Goal: Transaction & Acquisition: Purchase product/service

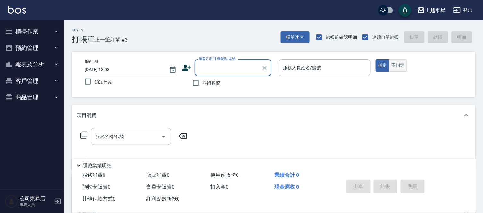
click at [395, 64] on button "不指定" at bounding box center [398, 65] width 18 height 13
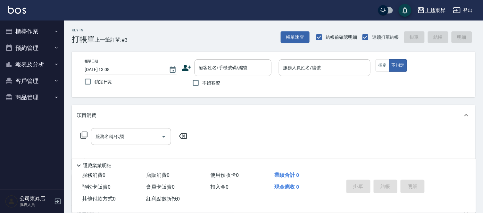
drag, startPoint x: 212, startPoint y: 81, endPoint x: 342, endPoint y: 55, distance: 133.5
click at [212, 81] on span "不留客資" at bounding box center [212, 83] width 18 height 7
click at [203, 81] on input "不留客資" at bounding box center [195, 82] width 13 height 13
checkbox input "true"
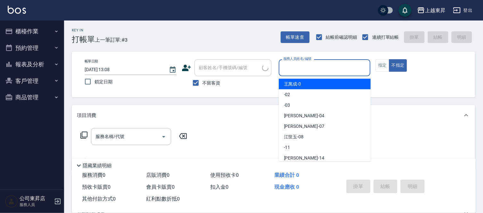
drag, startPoint x: 337, startPoint y: 63, endPoint x: 338, endPoint y: 69, distance: 5.5
click at [338, 69] on input "服務人員姓名/編號" at bounding box center [325, 67] width 86 height 11
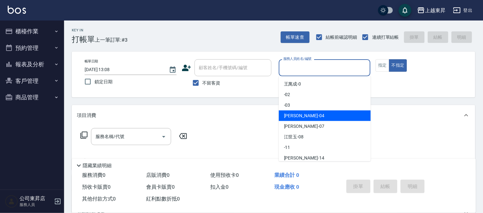
drag, startPoint x: 325, startPoint y: 119, endPoint x: 318, endPoint y: 124, distance: 8.3
click at [325, 119] on div "[PERSON_NAME]04" at bounding box center [325, 116] width 92 height 11
type input "[PERSON_NAME]04"
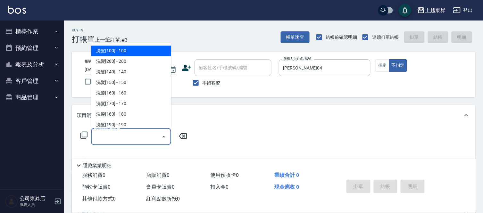
click at [152, 140] on input "服務名稱/代號" at bounding box center [126, 136] width 65 height 11
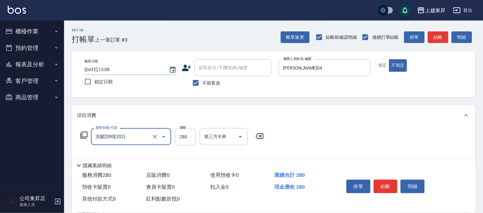
type input "洗髮[280](202)"
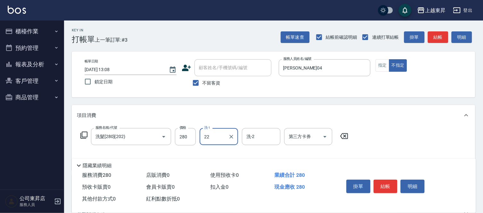
type input "[PERSON_NAME]-22"
type input "潤絲(801)"
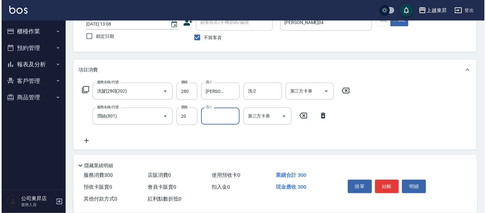
scroll to position [71, 0]
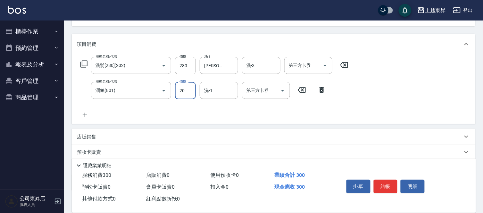
click at [188, 87] on input "20" at bounding box center [185, 90] width 21 height 17
type input "30"
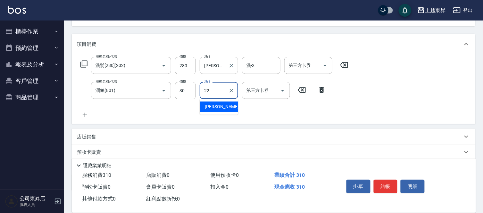
type input "[PERSON_NAME]-22"
click at [80, 115] on icon at bounding box center [85, 115] width 16 height 8
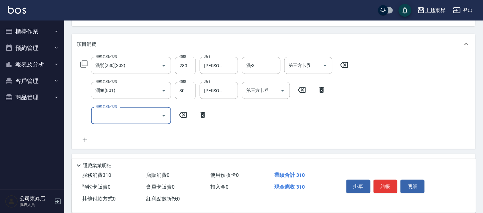
click at [101, 116] on input "服務名稱/代號" at bounding box center [126, 115] width 65 height 11
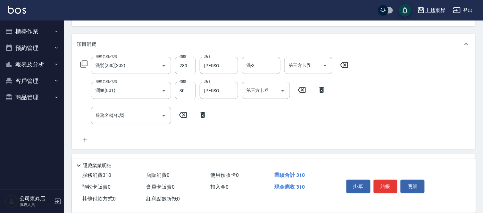
click at [84, 69] on div "服務名稱/代號 洗髮[280](202) 服務名稱/代號 價格 280 價格 洗-1 [PERSON_NAME]-22 洗-1 洗-2 洗-2 第三方卡券 第…" at bounding box center [214, 65] width 275 height 17
click at [84, 64] on icon at bounding box center [84, 64] width 8 height 8
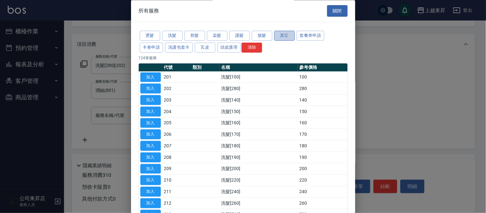
click at [286, 38] on button "其它" at bounding box center [284, 36] width 21 height 10
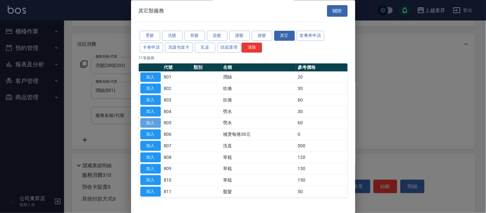
click at [149, 123] on button "加入" at bounding box center [150, 123] width 21 height 10
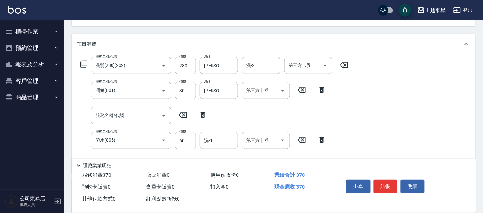
click at [218, 142] on input "洗-1" at bounding box center [219, 140] width 33 height 11
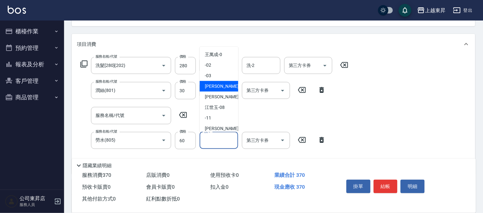
click at [216, 88] on span "[PERSON_NAME]04" at bounding box center [225, 86] width 40 height 7
type input "[PERSON_NAME]04"
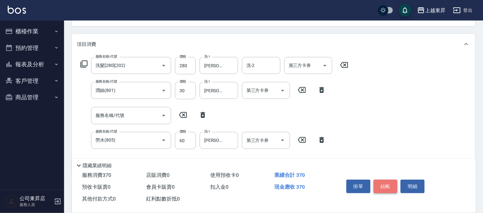
click at [393, 182] on button "結帳" at bounding box center [386, 186] width 24 height 13
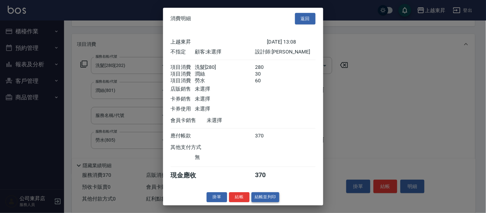
click at [271, 199] on button "結帳並列印" at bounding box center [266, 197] width 28 height 10
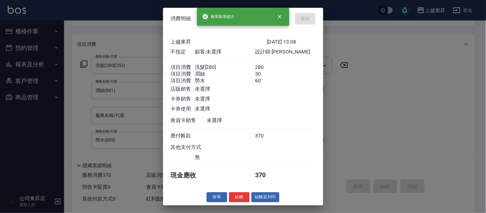
type input "[DATE] 14:00"
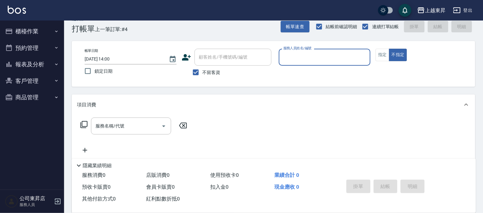
scroll to position [0, 0]
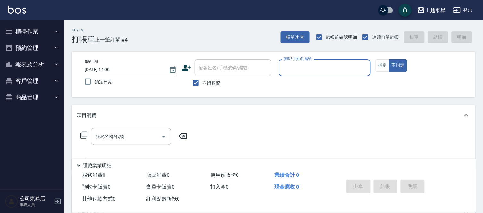
drag, startPoint x: 203, startPoint y: 83, endPoint x: 207, endPoint y: 80, distance: 5.5
click at [203, 83] on span "不留客資" at bounding box center [212, 83] width 18 height 7
click at [203, 83] on input "不留客資" at bounding box center [195, 82] width 13 height 13
checkbox input "false"
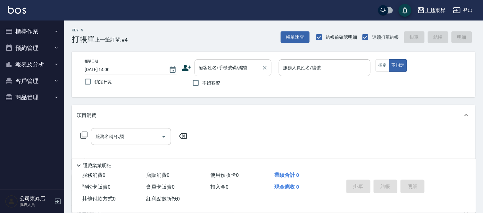
click at [212, 76] on div "顧客姓名/手機號碼/編號" at bounding box center [233, 67] width 77 height 17
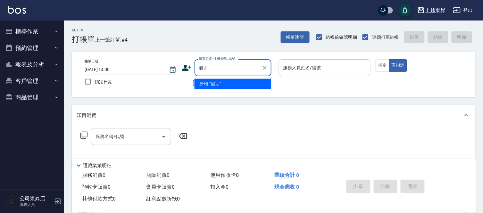
type input "眉"
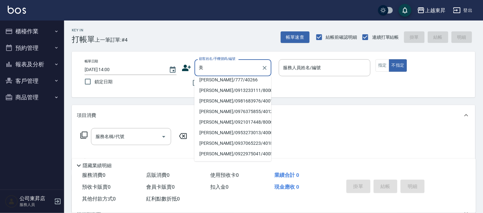
scroll to position [107, 0]
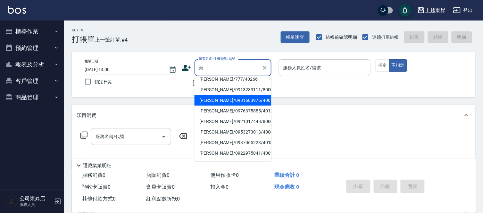
click at [222, 95] on li "[PERSON_NAME]/0981683976/40016" at bounding box center [233, 100] width 77 height 11
type input "[PERSON_NAME]/0981683976/40016"
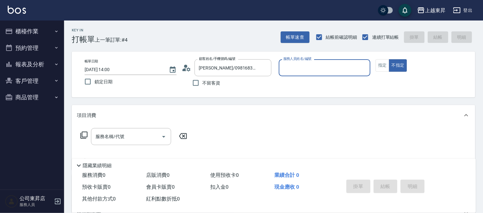
type input "[PERSON_NAME]04"
click at [380, 64] on button "指定" at bounding box center [383, 65] width 14 height 13
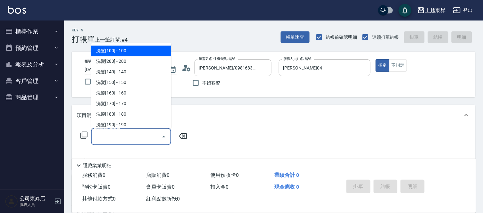
click at [120, 140] on input "服務名稱/代號" at bounding box center [126, 136] width 65 height 11
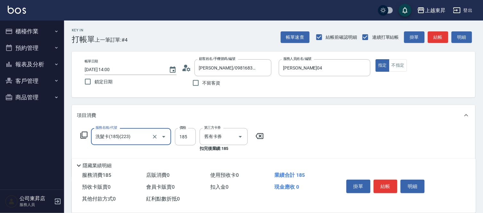
type input "洗髮卡(185)(223)"
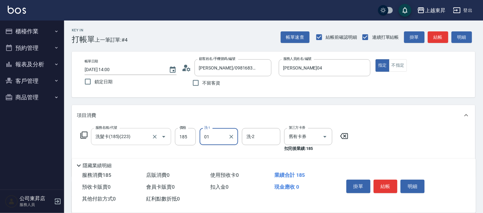
type input "0"
type input "林芯彤-20"
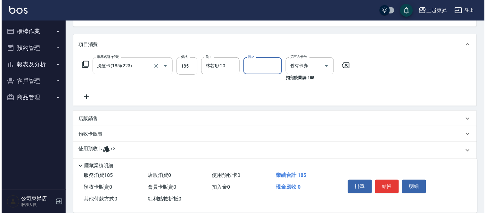
scroll to position [71, 0]
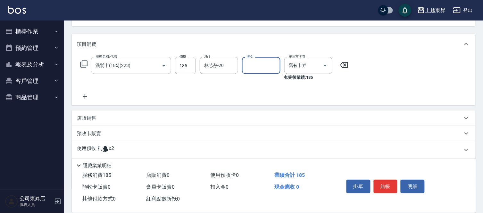
click at [88, 94] on icon at bounding box center [85, 97] width 16 height 8
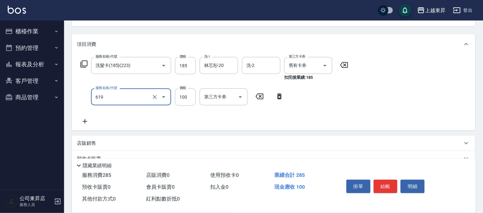
type input "[PERSON_NAME].玻酸.晶膜.水療(619)"
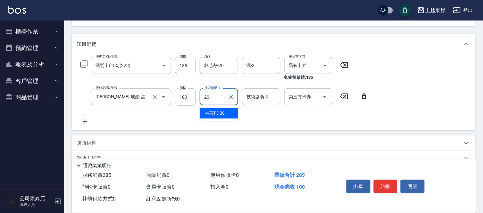
type input "林芯彤-20"
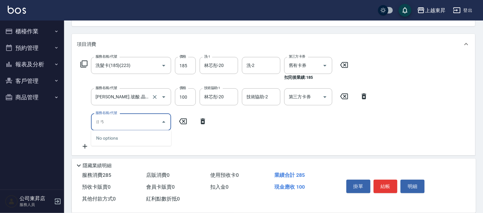
type input "然"
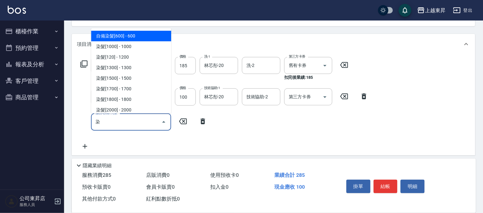
click at [164, 36] on span "自備染髮[600] - 600" at bounding box center [131, 36] width 80 height 11
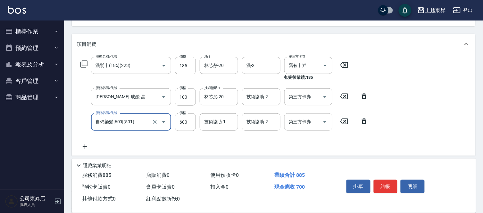
type input "自備染髮[600](501)"
click at [219, 127] on input "技術協助-1" at bounding box center [219, 121] width 33 height 11
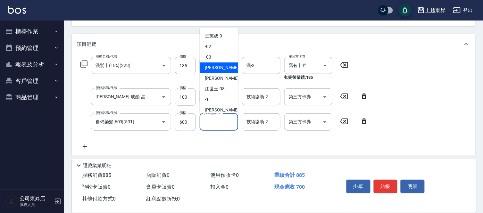
drag, startPoint x: 214, startPoint y: 66, endPoint x: 260, endPoint y: 110, distance: 64.0
click at [214, 66] on span "[PERSON_NAME]04" at bounding box center [225, 67] width 40 height 7
type input "[PERSON_NAME]04"
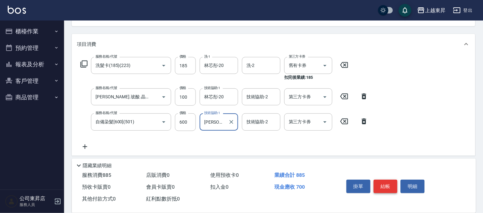
click at [388, 187] on button "結帳" at bounding box center [386, 186] width 24 height 13
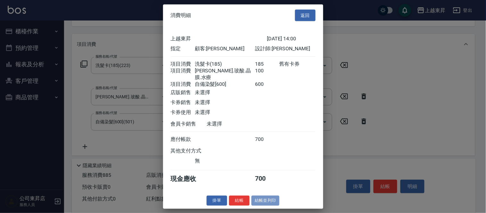
click at [270, 202] on button "結帳並列印" at bounding box center [266, 201] width 28 height 10
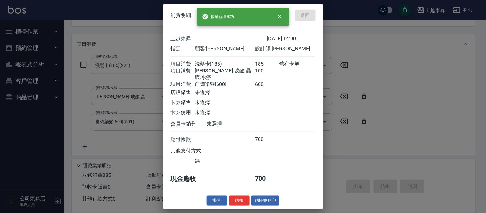
type input "[DATE] 14:01"
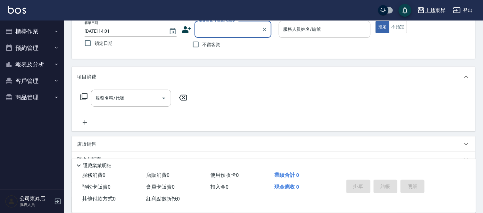
scroll to position [0, 0]
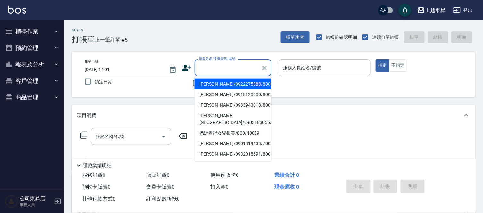
click at [217, 62] on input "顧客姓名/手機號碼/編號" at bounding box center [229, 67] width 62 height 11
click at [36, 28] on button "櫃檯作業" at bounding box center [32, 31] width 59 height 17
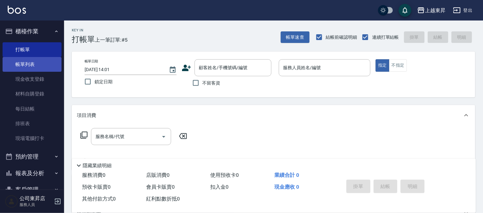
click at [36, 60] on link "帳單列表" at bounding box center [32, 64] width 59 height 15
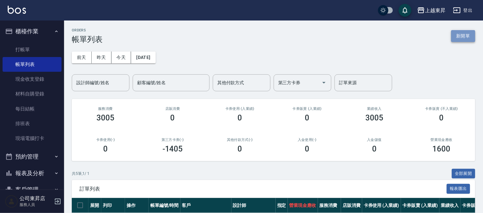
click at [468, 36] on button "新開單" at bounding box center [463, 36] width 24 height 12
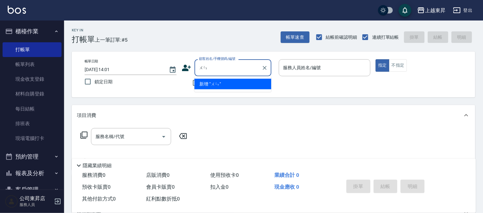
type input "文"
click at [220, 87] on li "[PERSON_NAME]/0910083083/40122" at bounding box center [233, 84] width 77 height 11
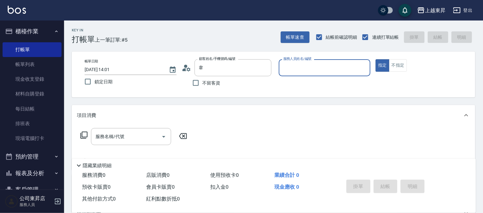
type input "[PERSON_NAME]/0910083083/40122"
type input "[PERSON_NAME]04"
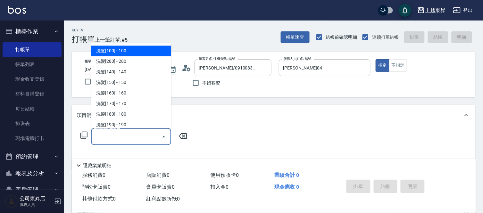
click at [136, 136] on input "服務名稱/代號" at bounding box center [126, 136] width 65 height 11
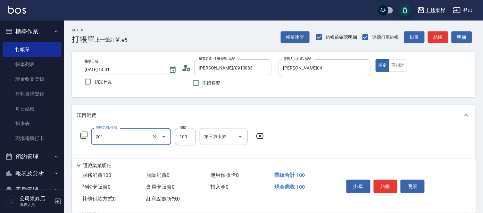
type input "洗髮[100](201)"
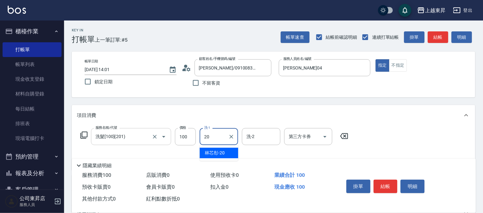
type input "林芯彤-20"
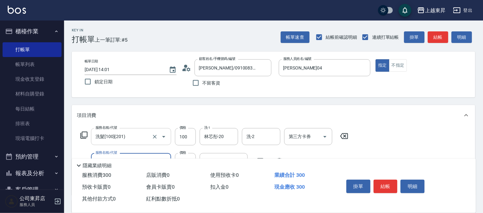
type input "精油SPA卷(200)(609)"
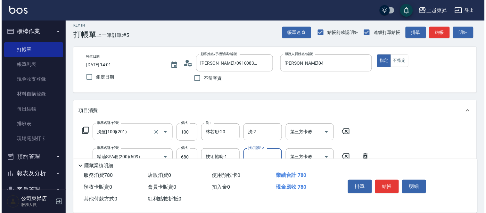
scroll to position [71, 0]
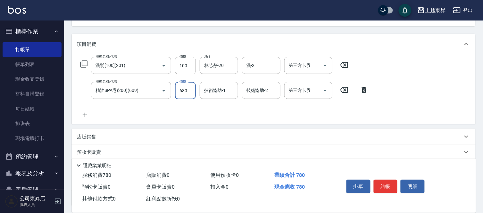
click at [187, 92] on input "680" at bounding box center [185, 90] width 21 height 17
type input "580"
click at [387, 181] on button "結帳" at bounding box center [386, 186] width 24 height 13
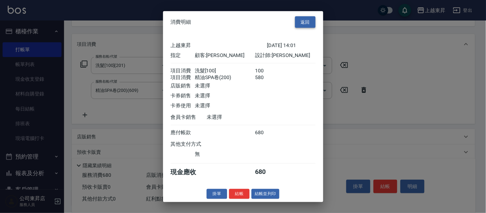
drag, startPoint x: 307, startPoint y: 14, endPoint x: 296, endPoint y: 24, distance: 14.6
click at [307, 16] on button "返回" at bounding box center [305, 22] width 21 height 12
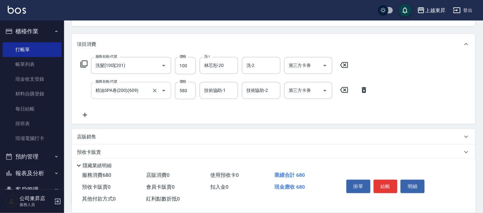
click at [150, 87] on div at bounding box center [159, 90] width 18 height 17
click at [139, 88] on input "染髮[2200](509)" at bounding box center [122, 90] width 56 height 11
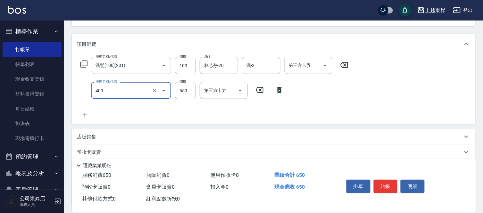
type input "剪髮(550)(409)"
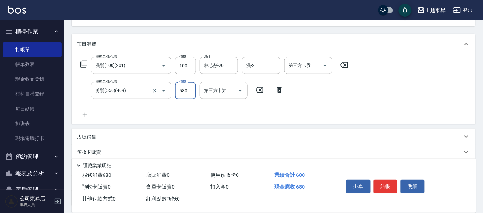
type input "580"
click at [393, 181] on button "結帳" at bounding box center [386, 186] width 24 height 13
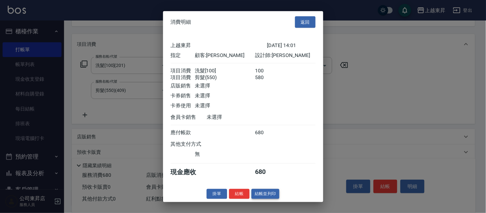
click at [260, 197] on button "結帳並列印" at bounding box center [266, 194] width 28 height 10
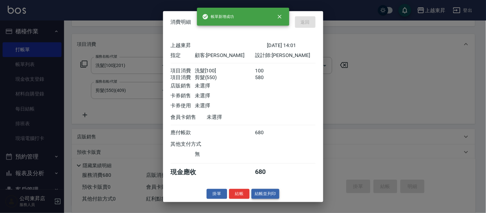
type input "[DATE] 14:02"
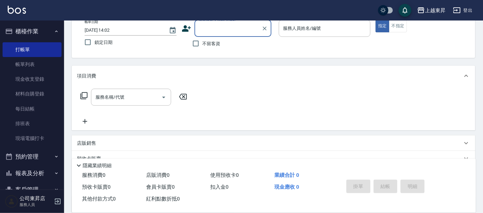
scroll to position [0, 0]
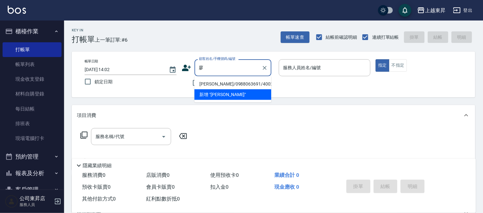
drag, startPoint x: 236, startPoint y: 86, endPoint x: 198, endPoint y: 95, distance: 39.6
click at [236, 86] on li "[PERSON_NAME]/0988063691/40024" at bounding box center [233, 84] width 77 height 11
type input "[PERSON_NAME]/0988063691/40024"
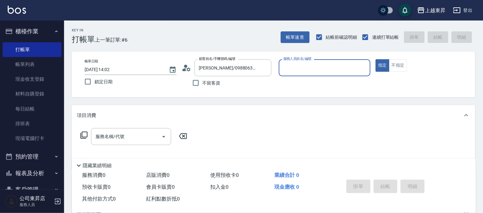
type input "[PERSON_NAME]04"
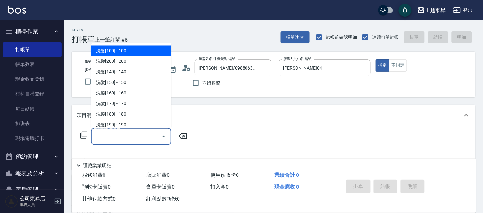
click at [122, 137] on input "服務名稱/代號" at bounding box center [126, 136] width 65 height 11
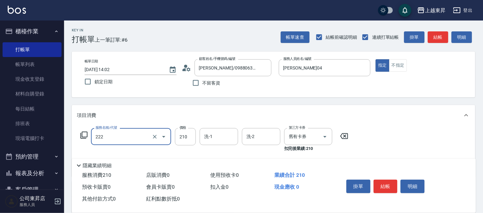
type input "洗髮卡券[210](222)"
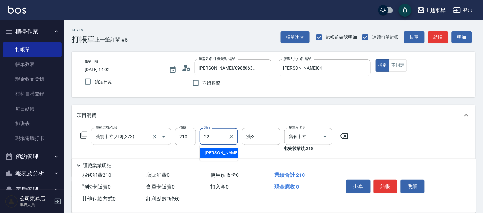
type input "[PERSON_NAME]-22"
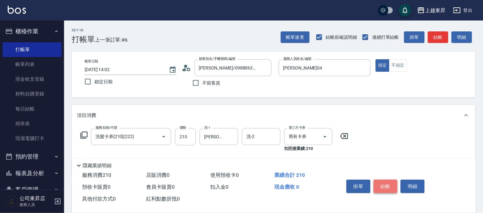
click at [391, 181] on button "結帳" at bounding box center [386, 186] width 24 height 13
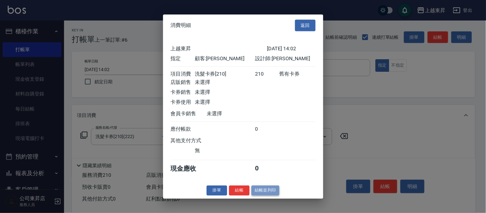
click at [269, 195] on button "結帳並列印" at bounding box center [266, 191] width 28 height 10
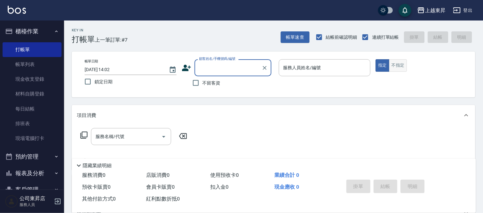
click at [403, 68] on button "不指定" at bounding box center [398, 65] width 18 height 13
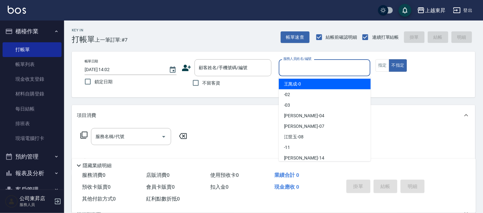
click at [294, 66] on input "服務人員姓名/編號" at bounding box center [325, 67] width 86 height 11
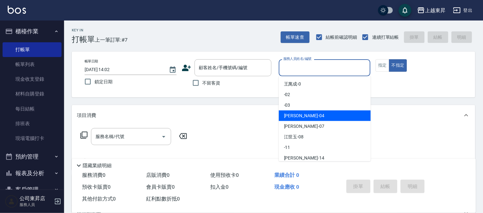
drag, startPoint x: 302, startPoint y: 117, endPoint x: 290, endPoint y: 119, distance: 12.7
click at [302, 118] on span "[PERSON_NAME]04" at bounding box center [304, 116] width 40 height 7
type input "[PERSON_NAME]04"
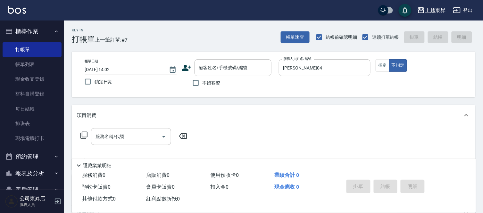
click at [205, 85] on span "不留客資" at bounding box center [212, 83] width 18 height 7
click at [203, 85] on input "不留客資" at bounding box center [195, 82] width 13 height 13
checkbox input "true"
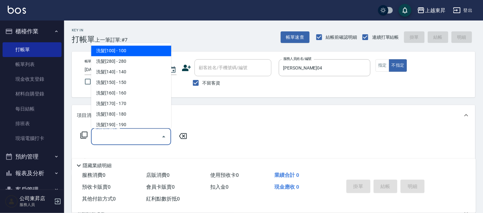
click at [102, 138] on input "服務名稱/代號" at bounding box center [126, 136] width 65 height 11
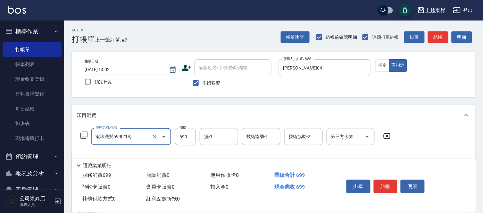
type input "滾珠洗髪699(214)"
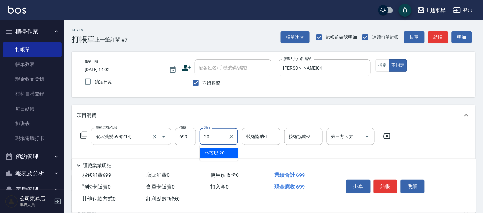
type input "林芯彤-20"
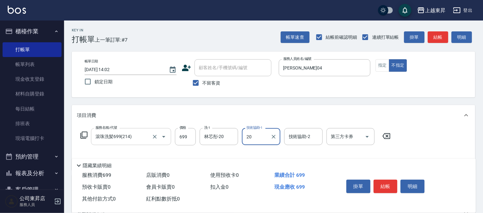
type input "林芯彤-20"
type input "[PERSON_NAME].玻酸.晶膜.水療(619)"
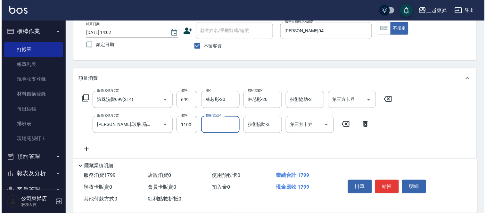
scroll to position [71, 0]
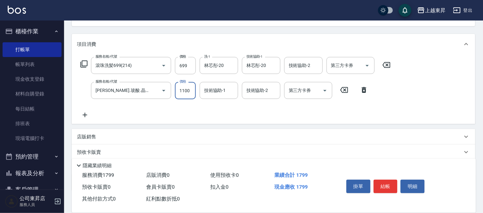
click at [184, 90] on input "1100" at bounding box center [185, 90] width 21 height 17
type input "100"
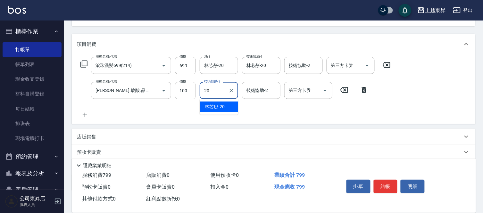
type input "林芯彤-20"
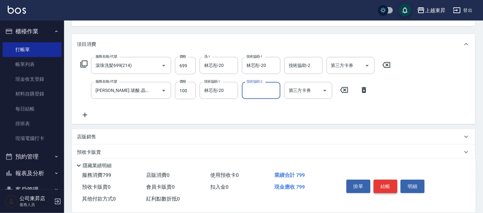
click at [390, 185] on button "結帳" at bounding box center [386, 186] width 24 height 13
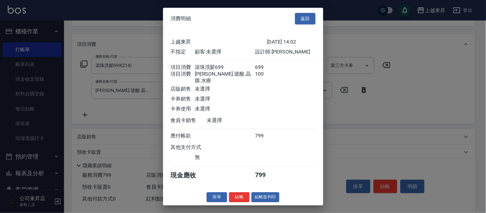
click at [280, 201] on div "掛單 結帳 結帳並列印" at bounding box center [243, 197] width 160 height 10
click at [276, 199] on button "結帳並列印" at bounding box center [266, 197] width 28 height 10
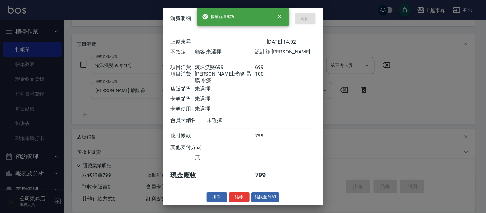
type input "[DATE] 14:03"
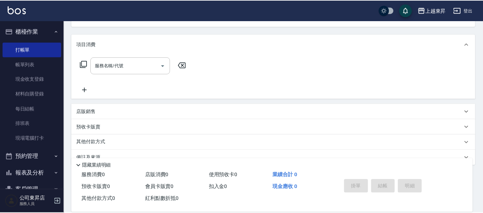
scroll to position [62, 0]
